Goal: Information Seeking & Learning: Learn about a topic

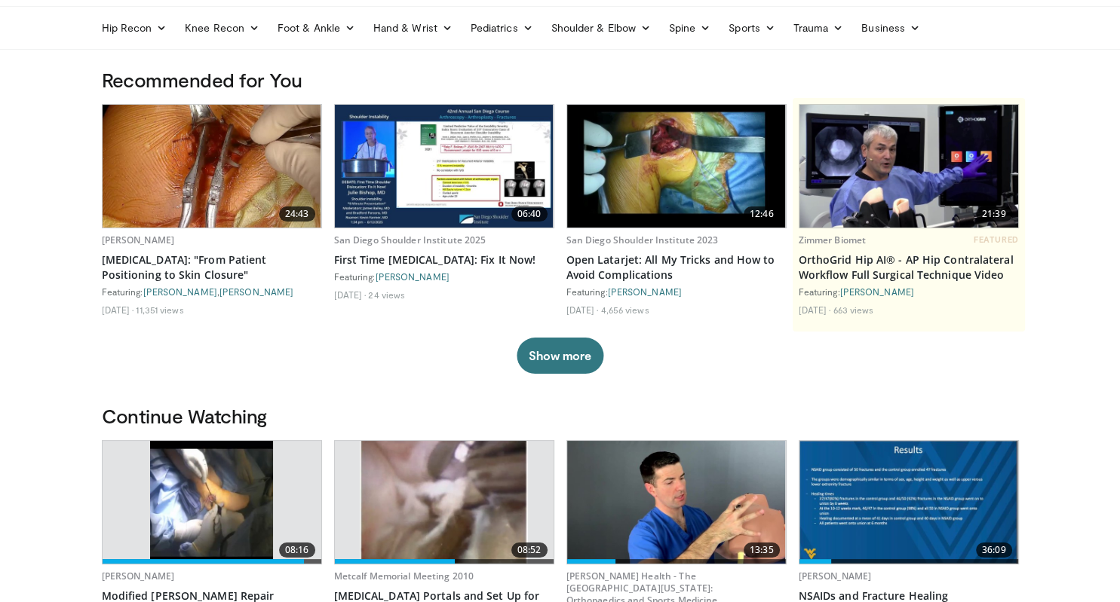
scroll to position [79, 0]
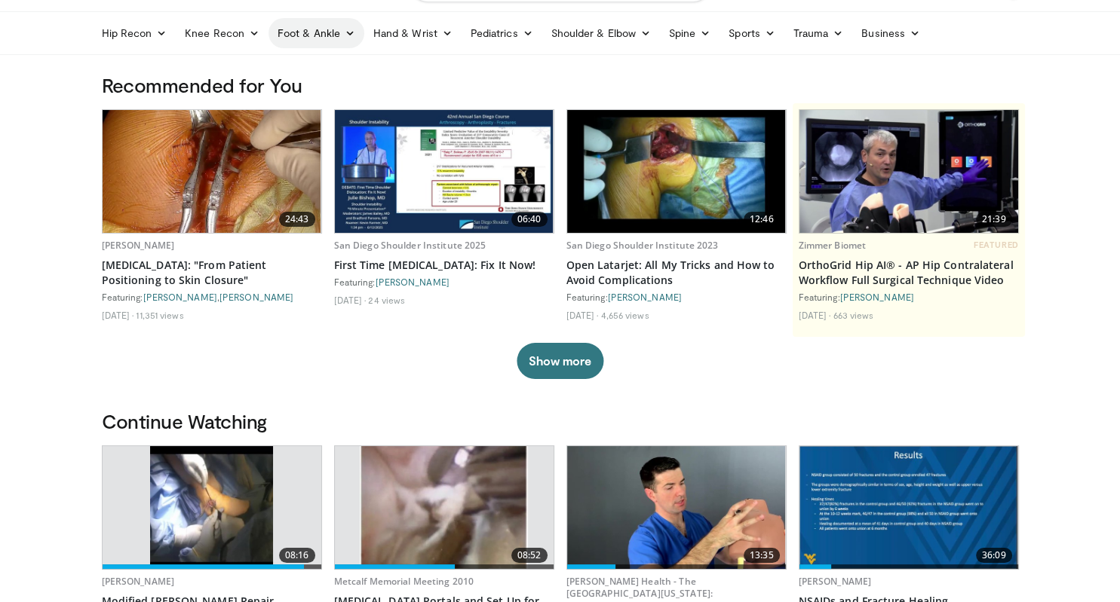
click at [282, 38] on link "Foot & Ankle" at bounding box center [316, 33] width 96 height 30
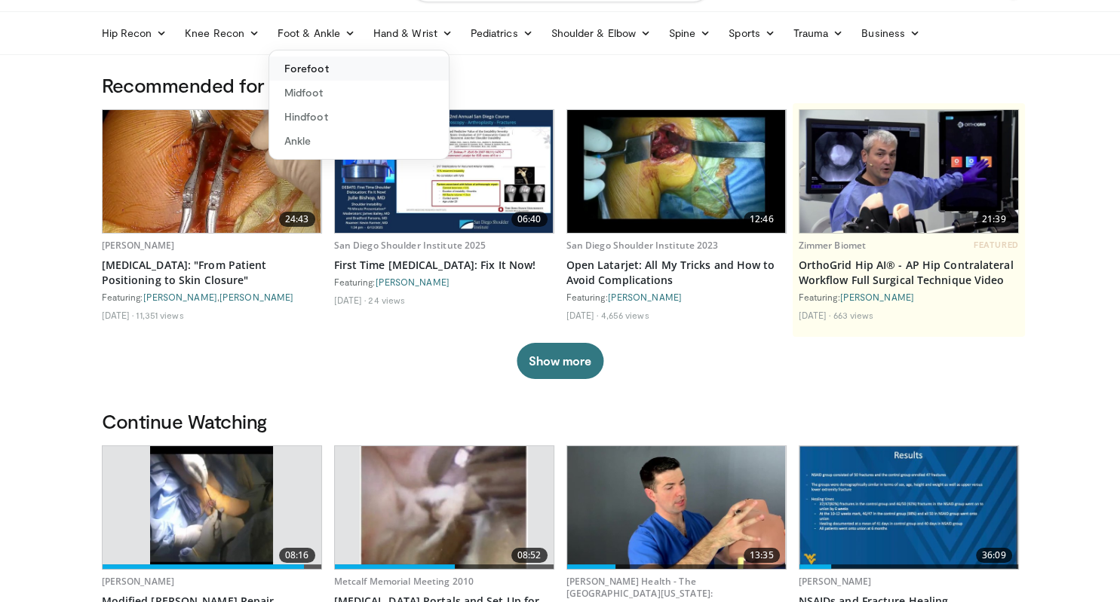
click at [309, 69] on link "Forefoot" at bounding box center [358, 69] width 179 height 24
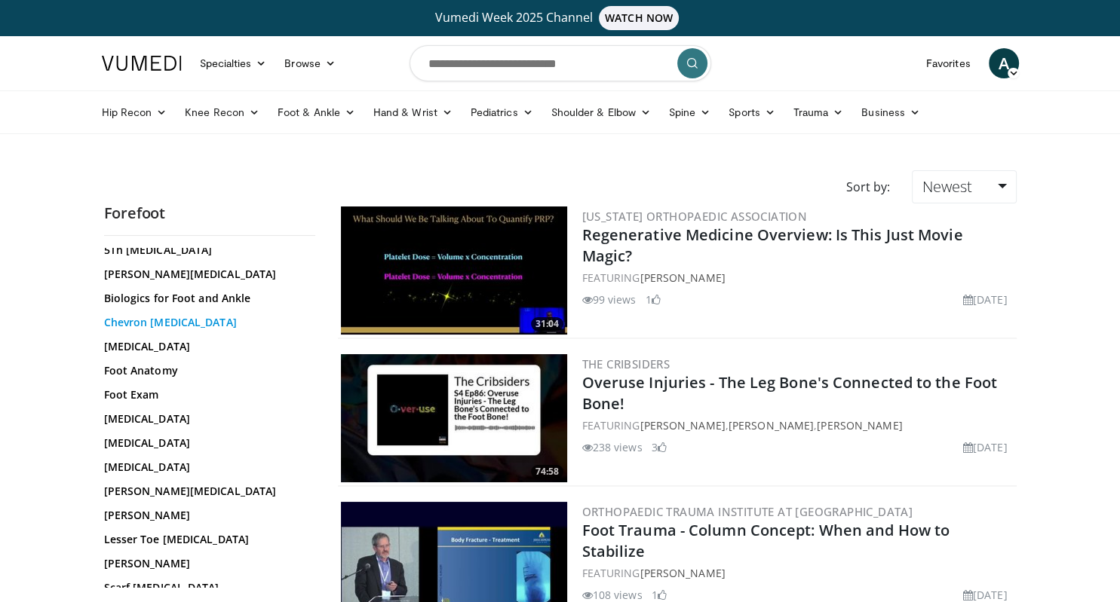
scroll to position [195, 0]
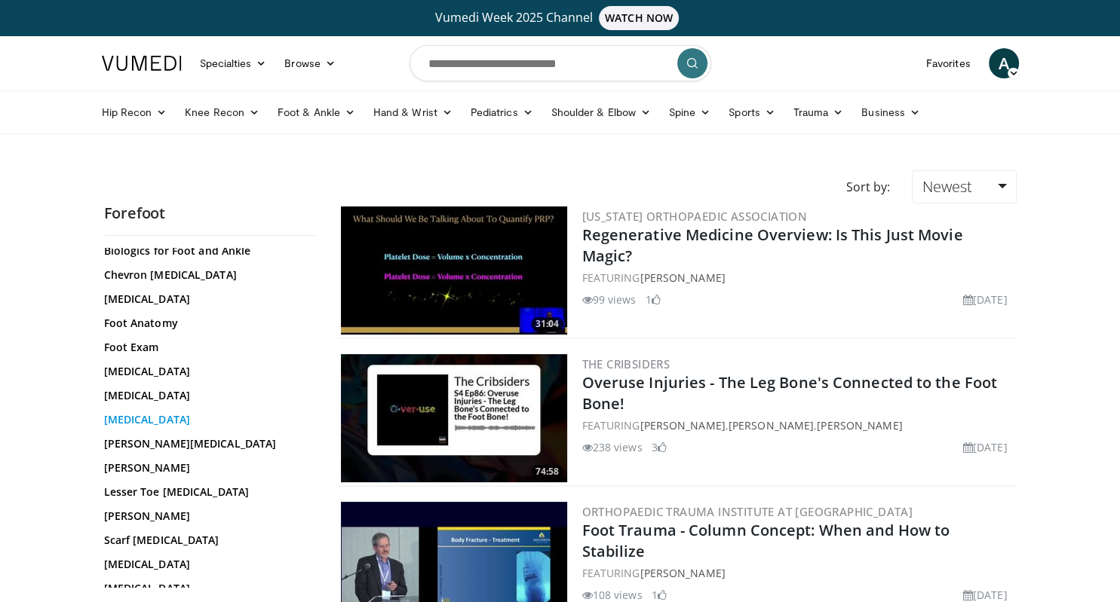
click at [165, 416] on link "Hammer Toe" at bounding box center [206, 419] width 204 height 15
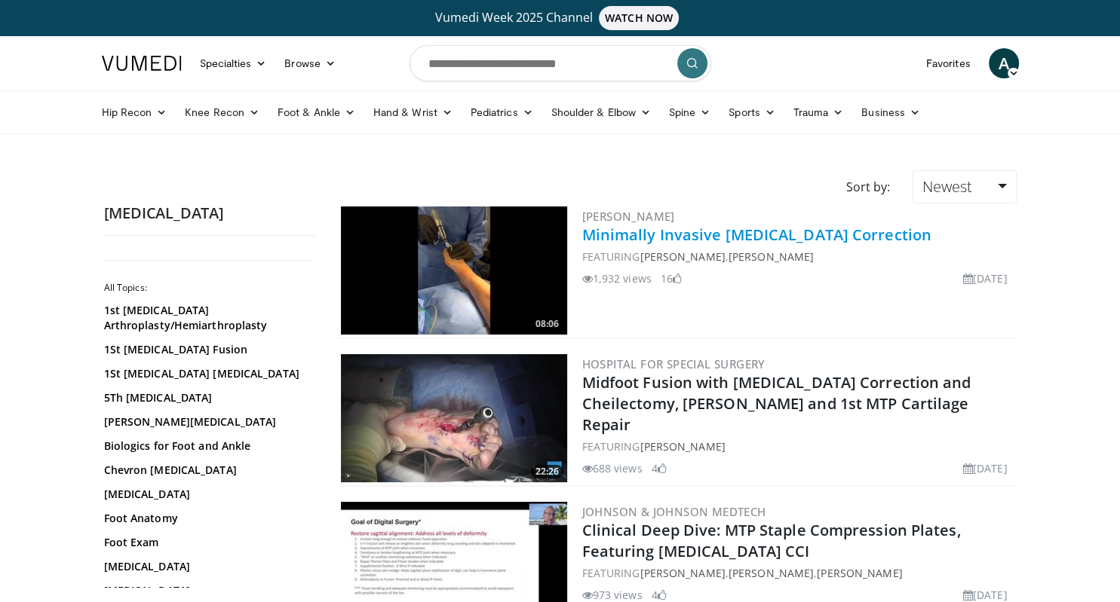
click at [749, 235] on link "Minimally Invasive [MEDICAL_DATA] Correction" at bounding box center [756, 235] width 349 height 20
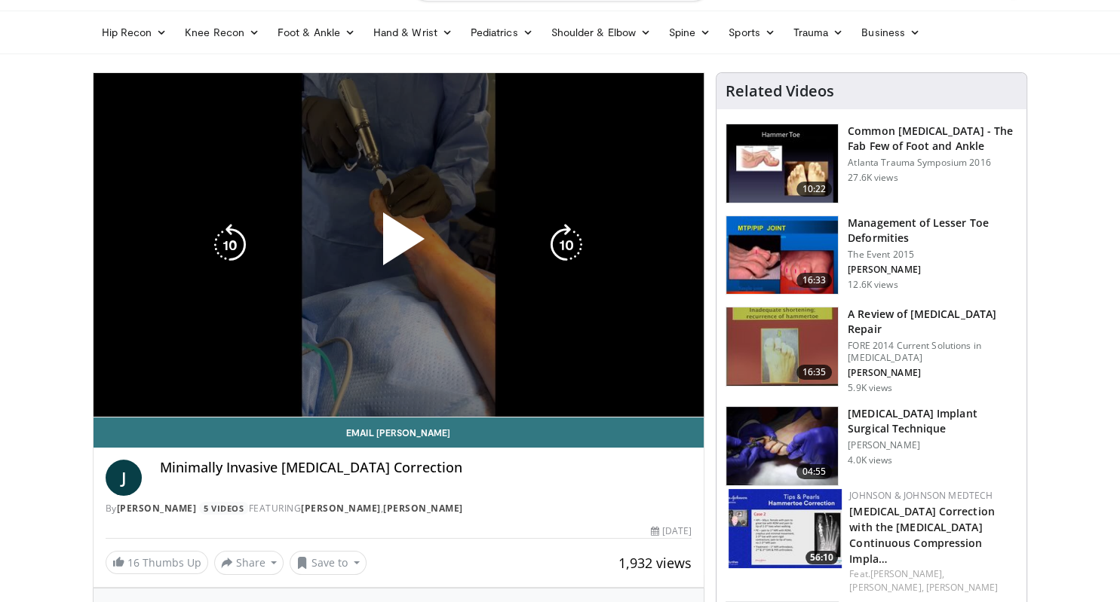
scroll to position [79, 0]
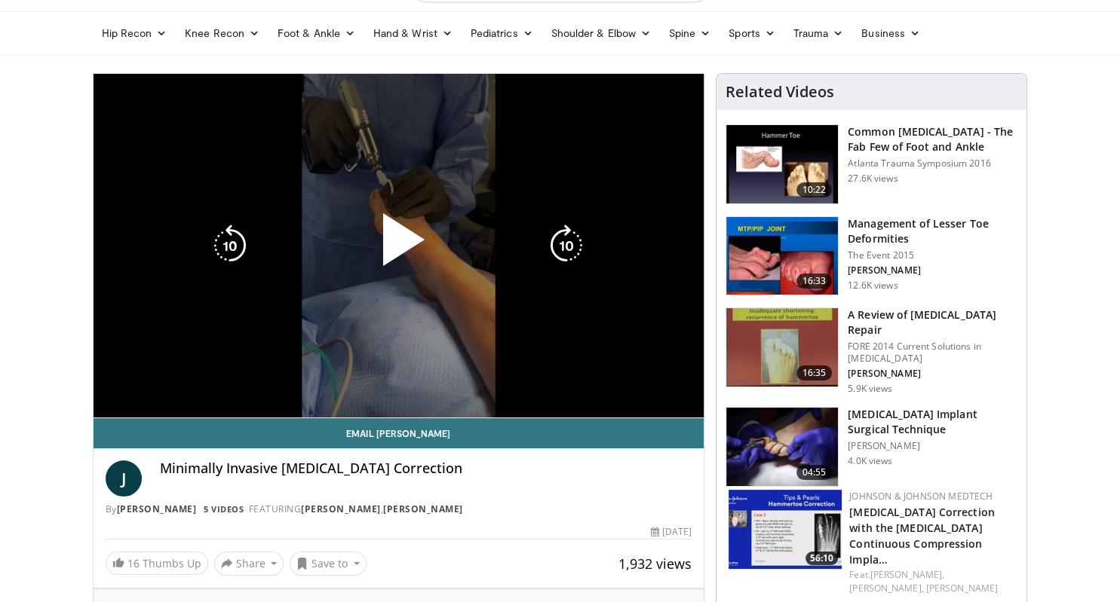
click at [398, 246] on span "Video Player" at bounding box center [398, 246] width 0 height 0
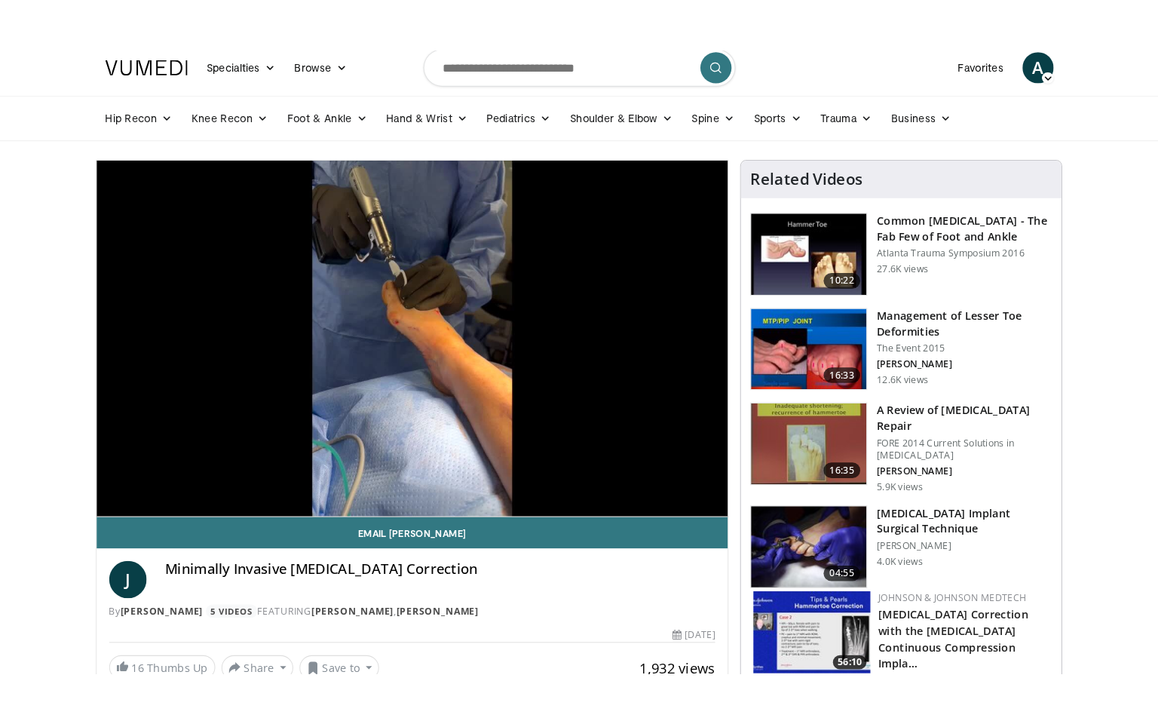
scroll to position [0, 0]
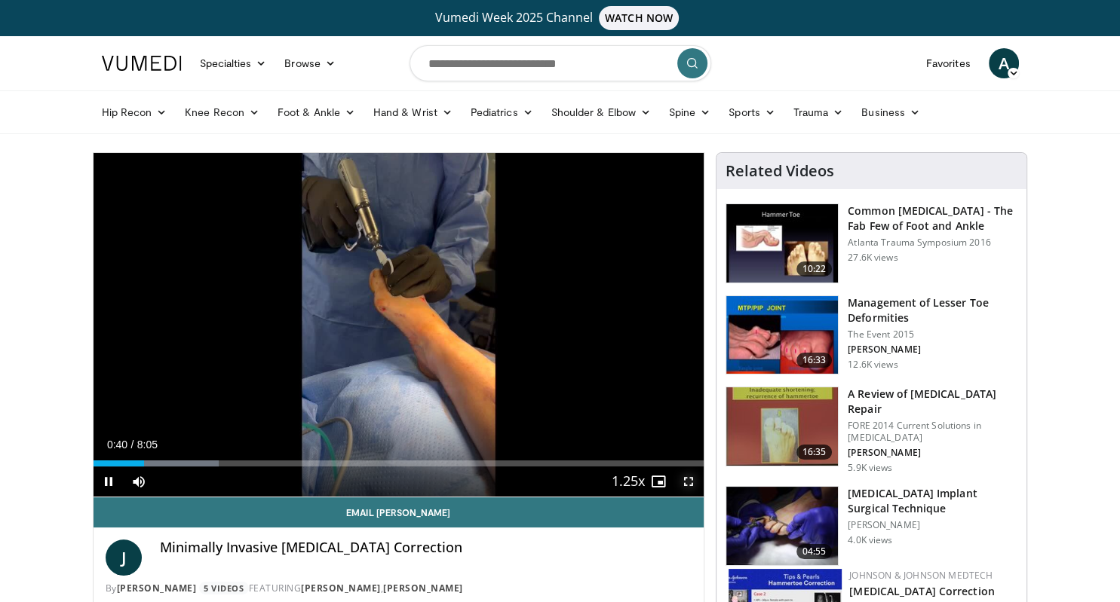
click at [689, 481] on span "Video Player" at bounding box center [688, 482] width 30 height 30
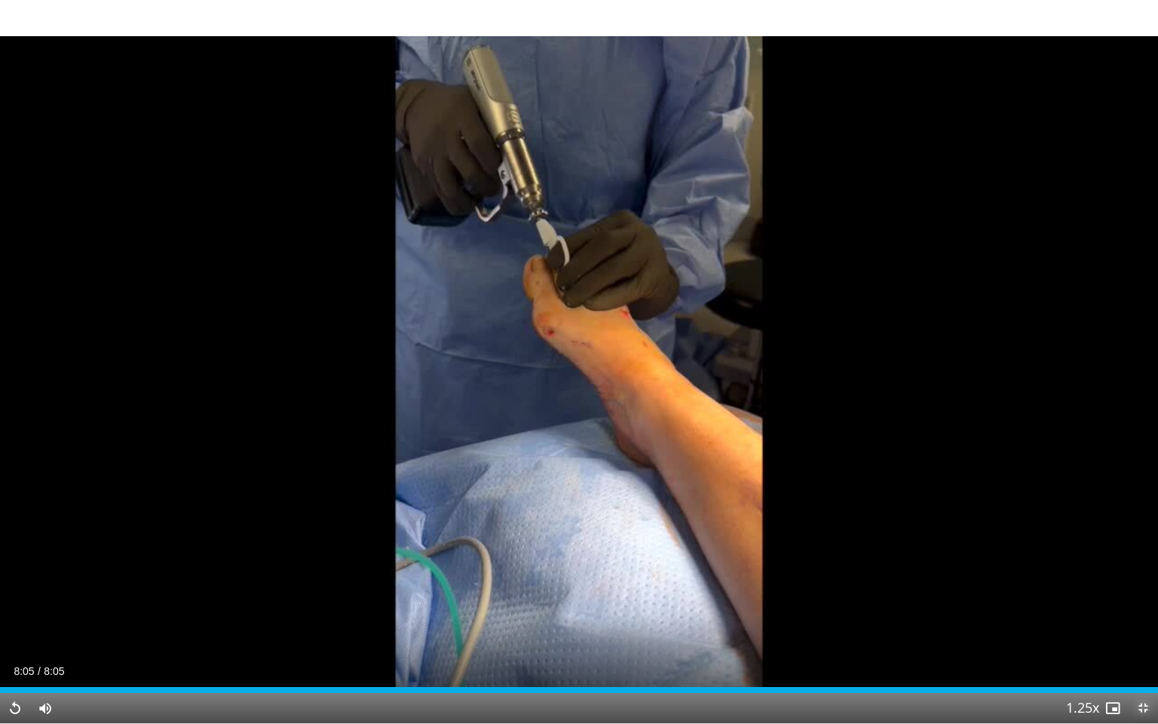
click at [1119, 602] on span "Video Player" at bounding box center [1143, 708] width 30 height 30
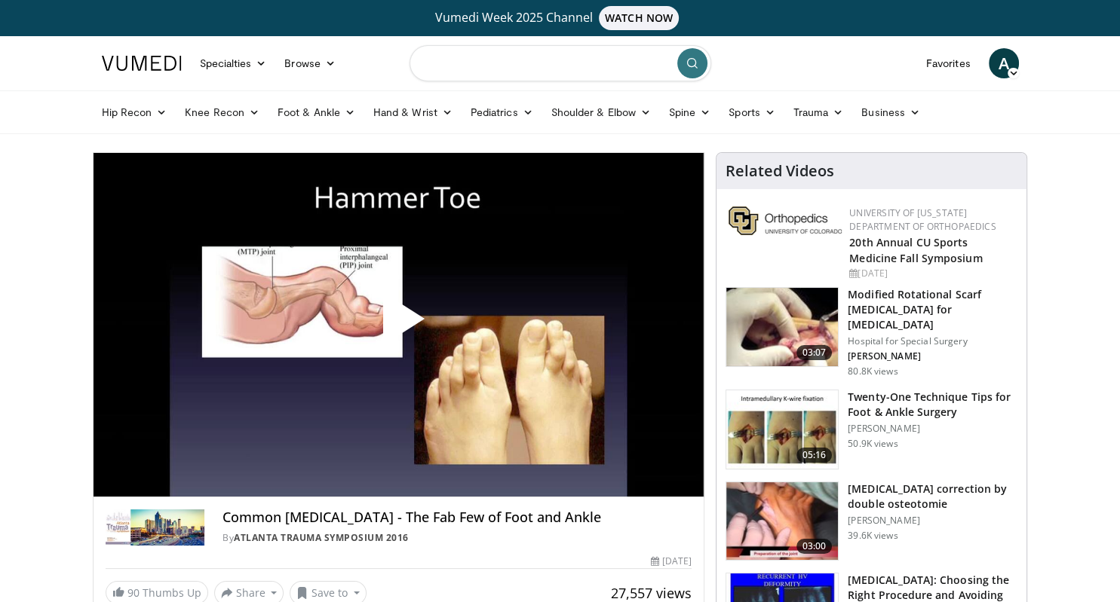
click at [520, 65] on input "Search topics, interventions" at bounding box center [560, 63] width 302 height 36
type input "**********"
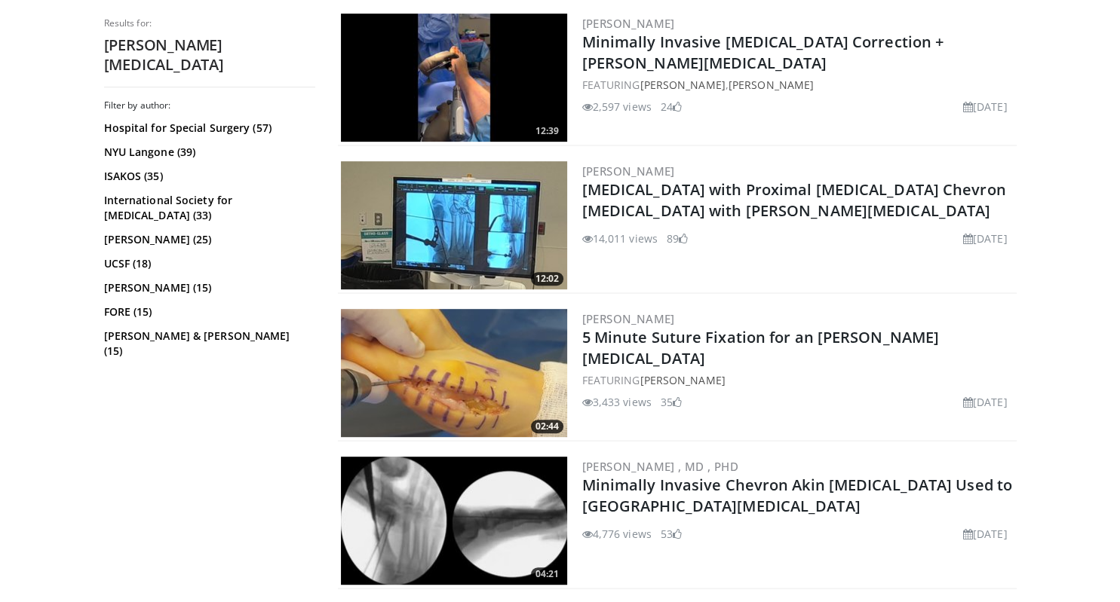
scroll to position [398, 0]
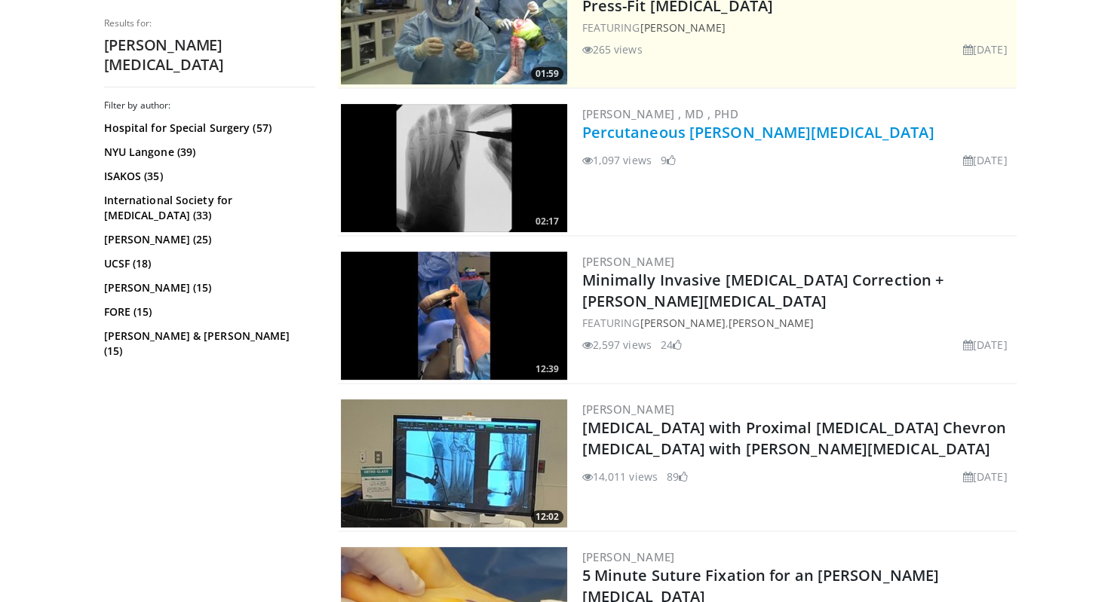
click at [736, 130] on link "Percutaneous [PERSON_NAME][MEDICAL_DATA]" at bounding box center [758, 132] width 352 height 20
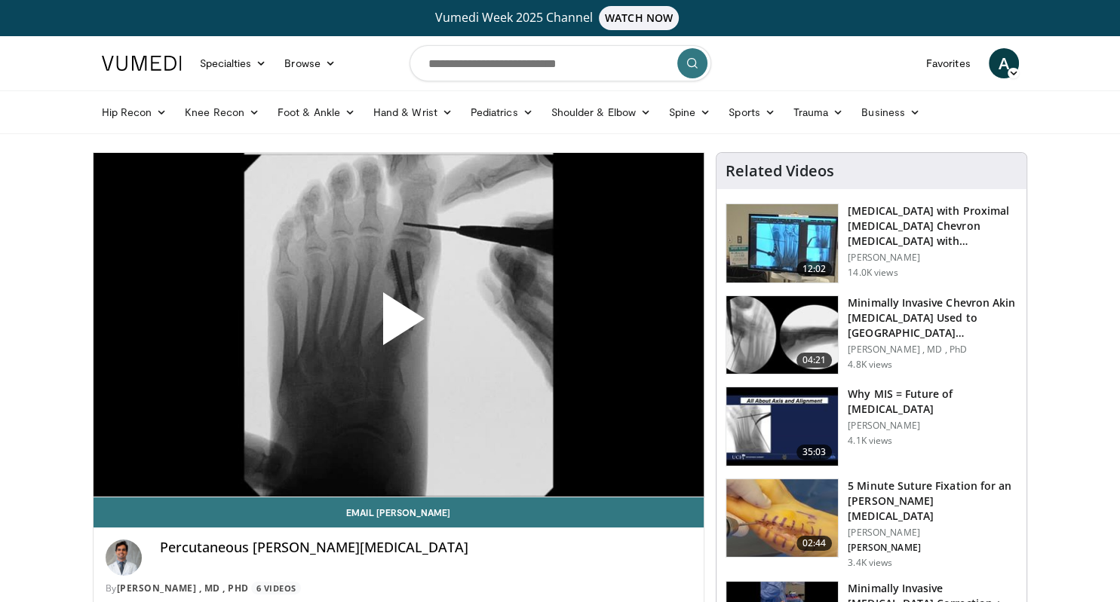
click at [398, 325] on span "Video Player" at bounding box center [398, 325] width 0 height 0
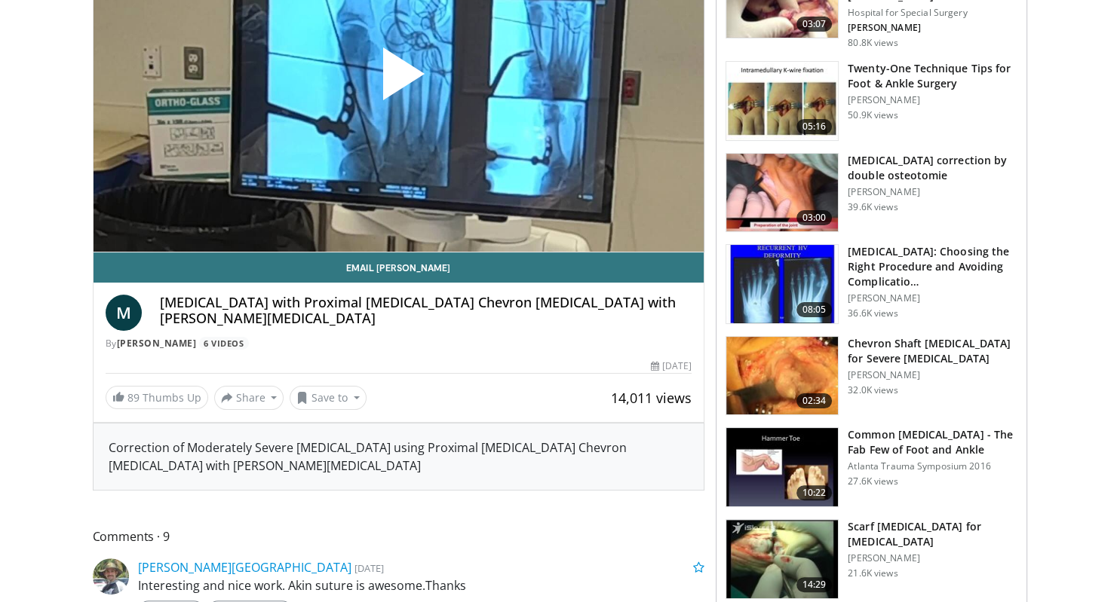
scroll to position [159, 0]
